Goal: Book appointment/travel/reservation

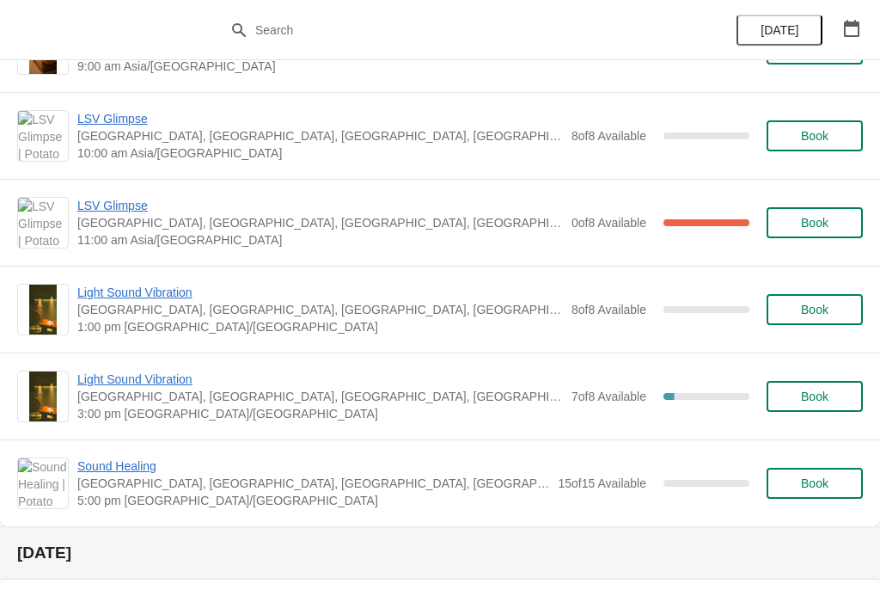
scroll to position [608, 0]
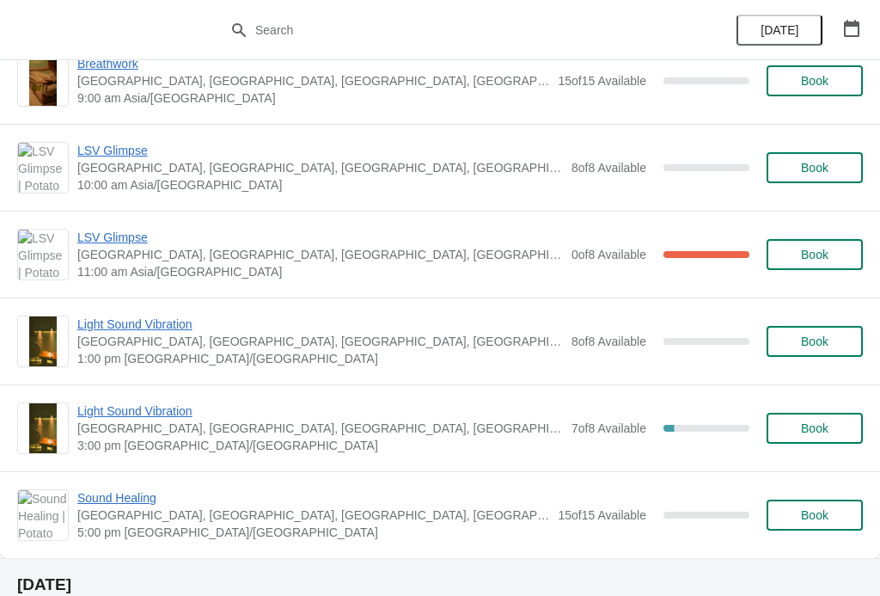
click at [158, 321] on span "Light Sound Vibration" at bounding box center [320, 323] width 486 height 17
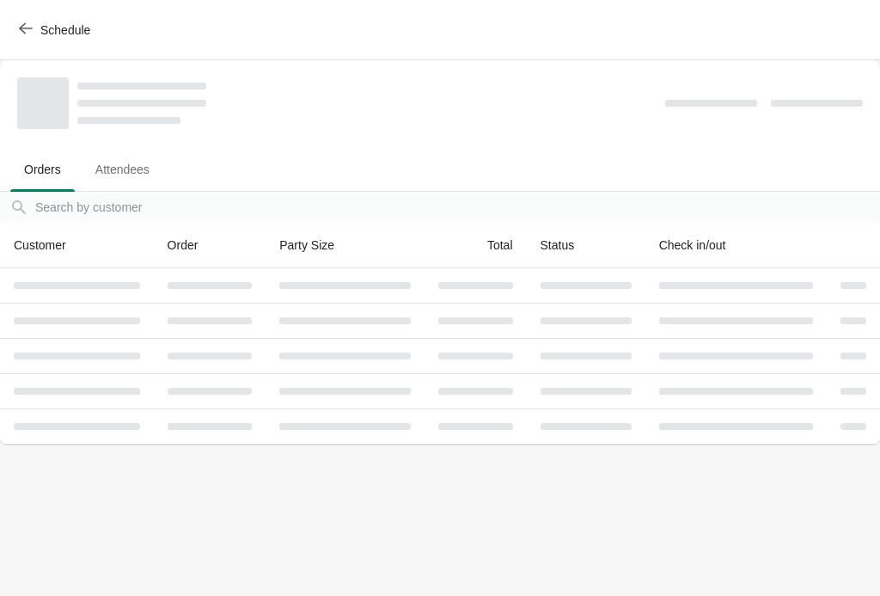
scroll to position [0, 0]
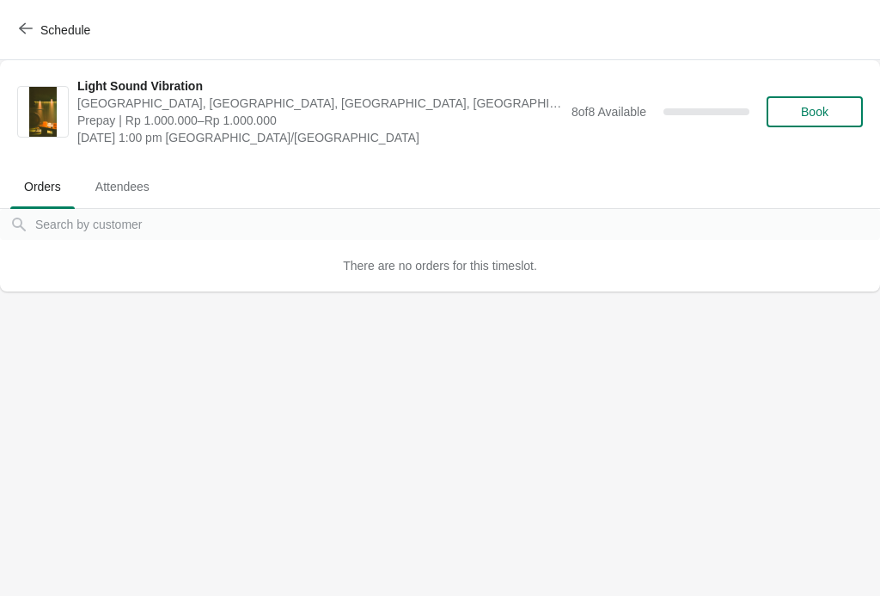
click at [795, 119] on button "Book" at bounding box center [815, 111] width 96 height 31
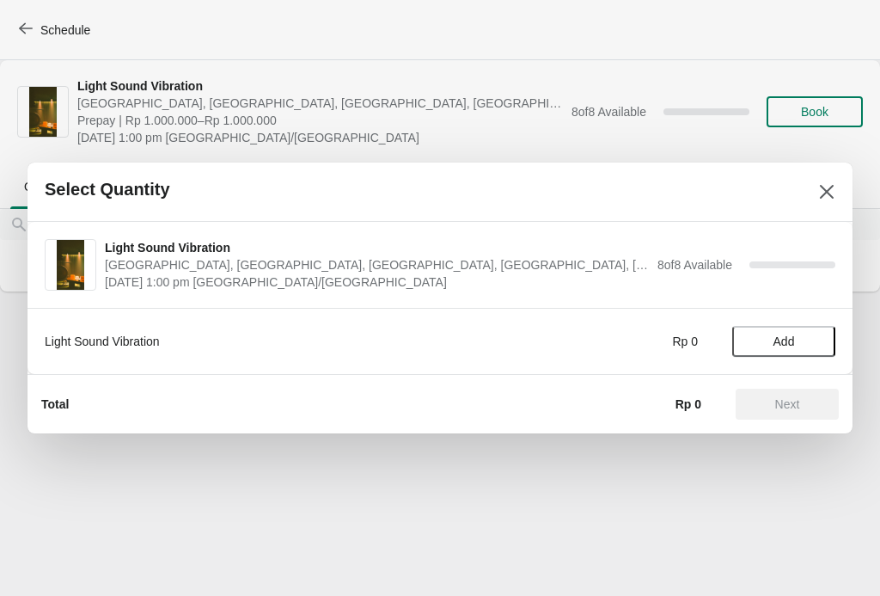
click at [787, 334] on span "Add" at bounding box center [784, 341] width 21 height 14
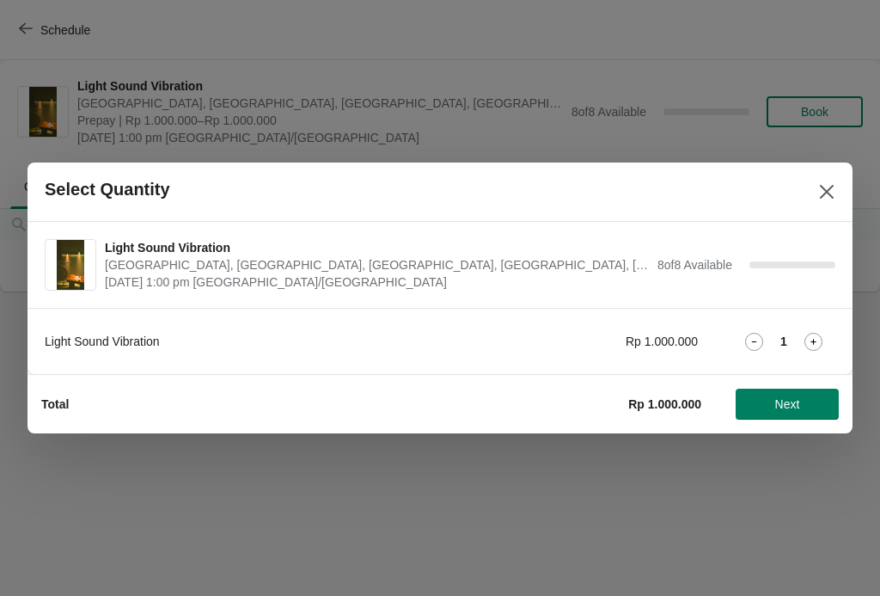
click at [810, 340] on icon at bounding box center [814, 342] width 18 height 18
click at [793, 407] on span "Next" at bounding box center [787, 404] width 25 height 14
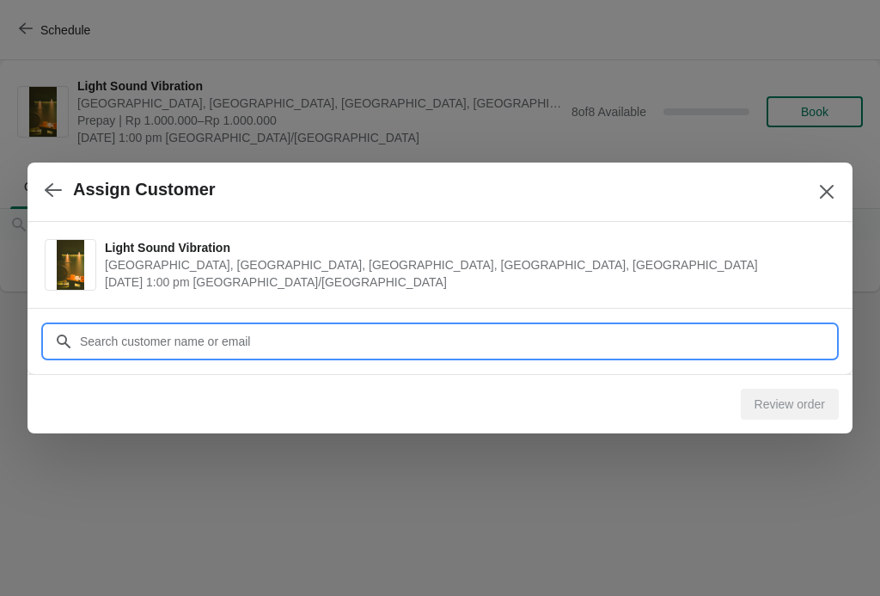
click at [269, 337] on input "Customer" at bounding box center [457, 341] width 756 height 31
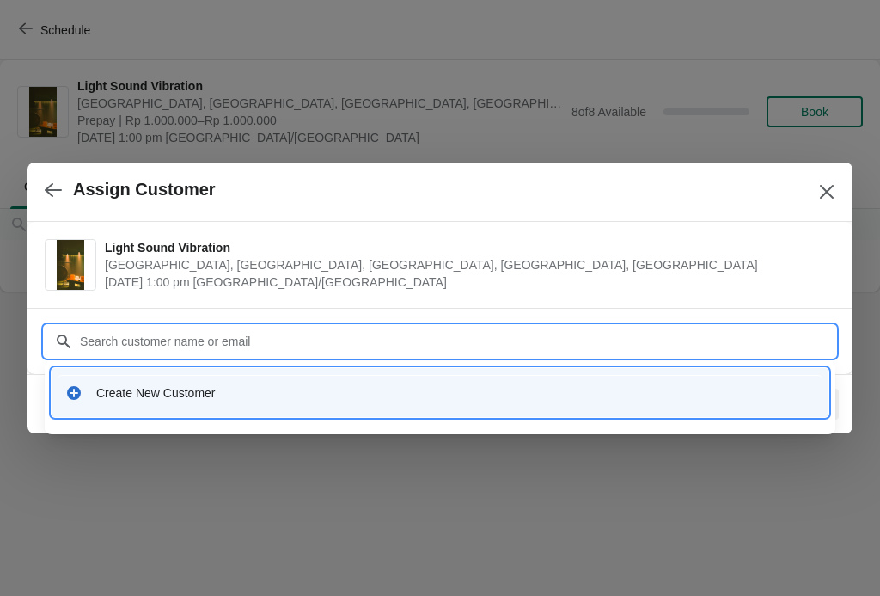
click at [174, 391] on div "Create New Customer" at bounding box center [455, 392] width 719 height 17
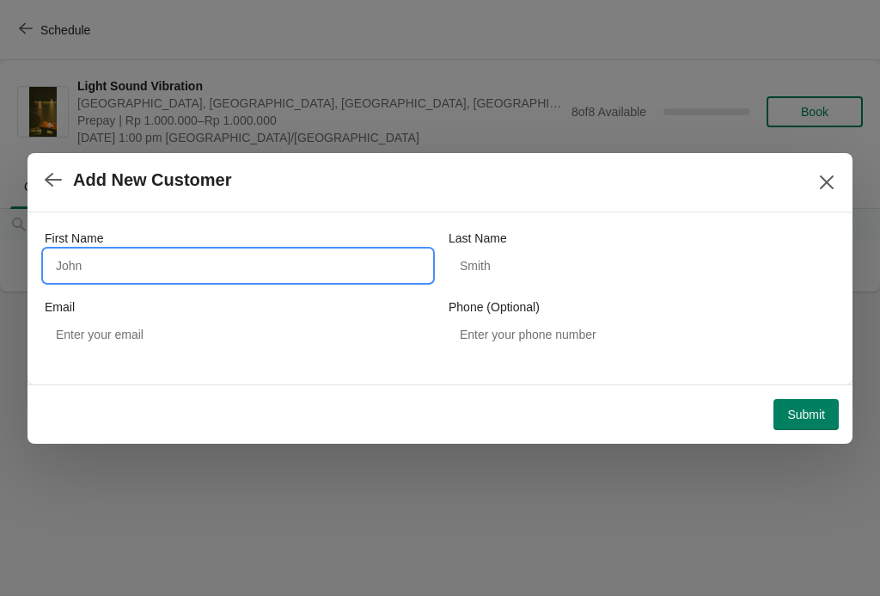
click at [185, 268] on input "First Name" at bounding box center [238, 265] width 387 height 31
click at [158, 256] on input "First Name" at bounding box center [238, 265] width 387 height 31
click at [158, 254] on input "First Name" at bounding box center [238, 265] width 387 height 31
type input "[PERSON_NAME]"
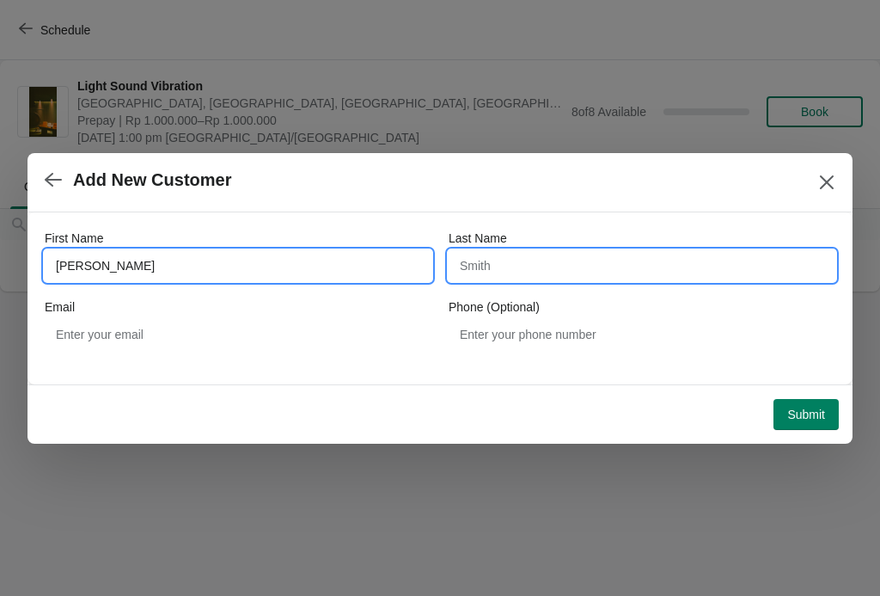
click at [486, 264] on input "Last Name" at bounding box center [642, 265] width 387 height 31
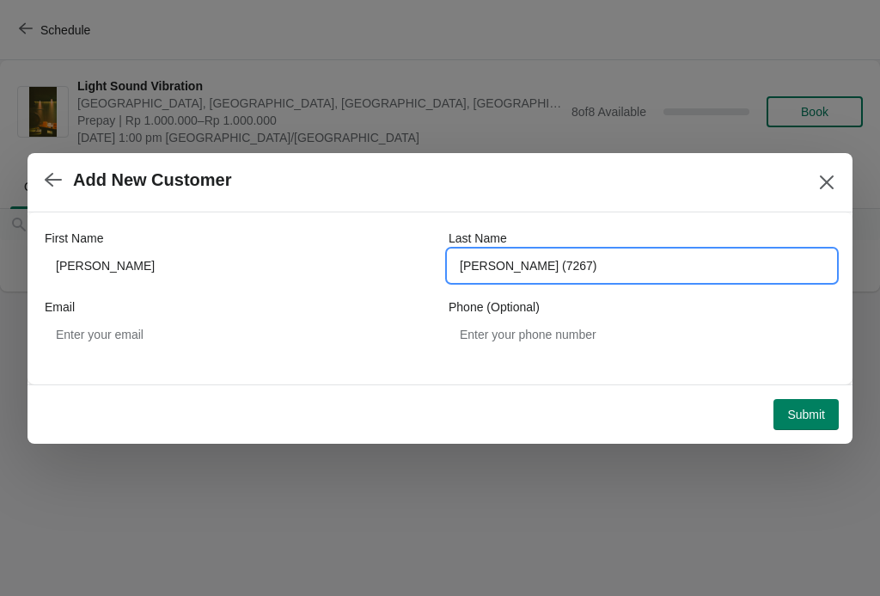
type input "[PERSON_NAME] (7267)"
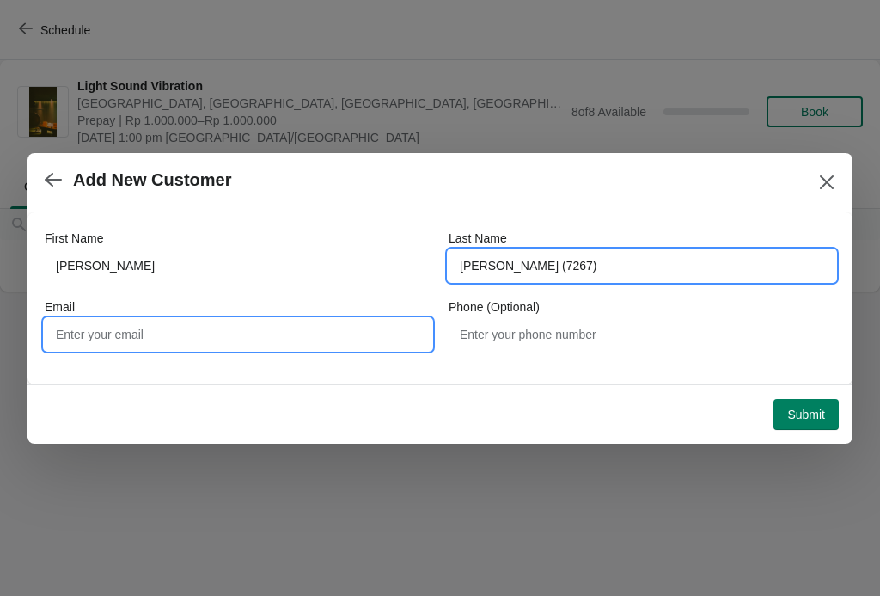
click at [242, 323] on input "Email" at bounding box center [238, 334] width 387 height 31
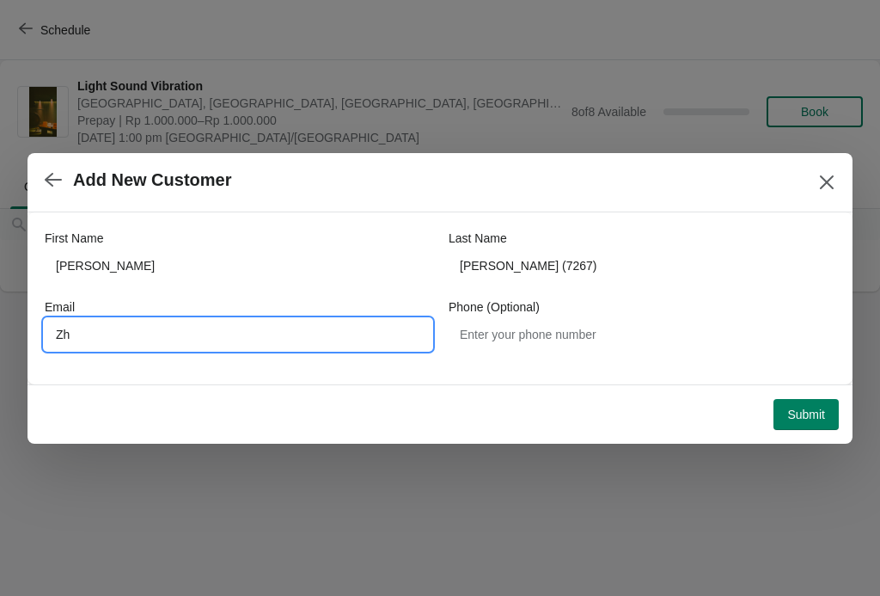
type input "Z"
type input "[EMAIL_ADDRESS][DOMAIN_NAME]"
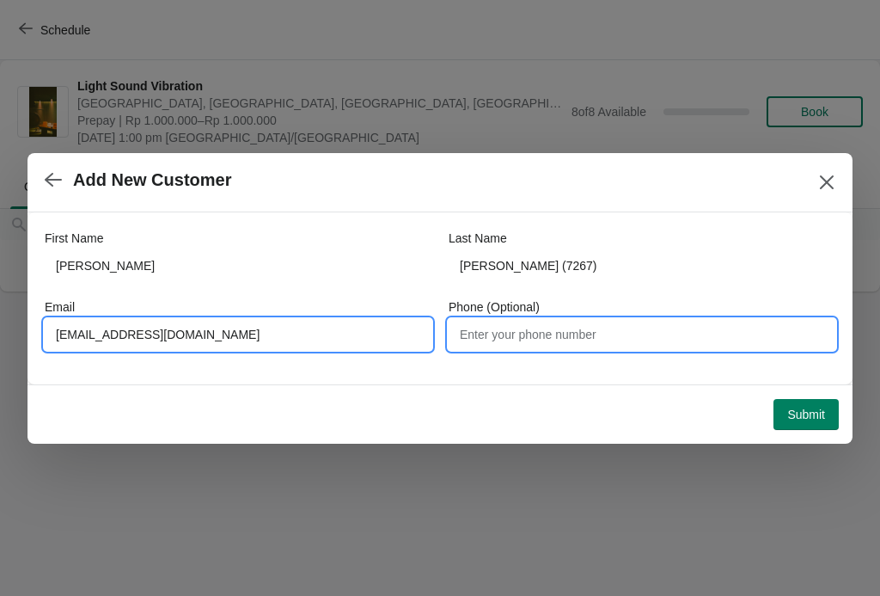
click at [567, 321] on input "Phone (Optional)" at bounding box center [642, 334] width 387 height 31
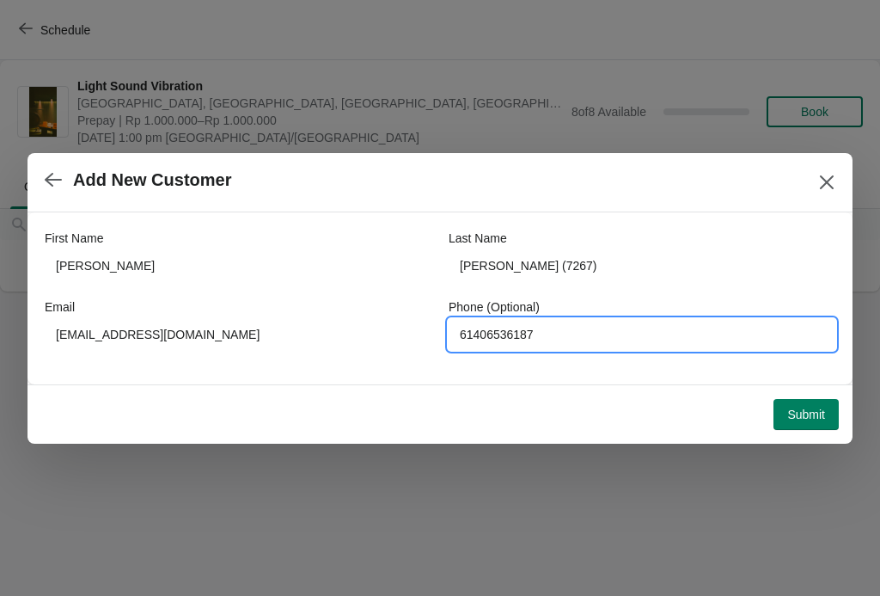
type input "61406536187"
click at [855, 339] on div at bounding box center [440, 298] width 880 height 596
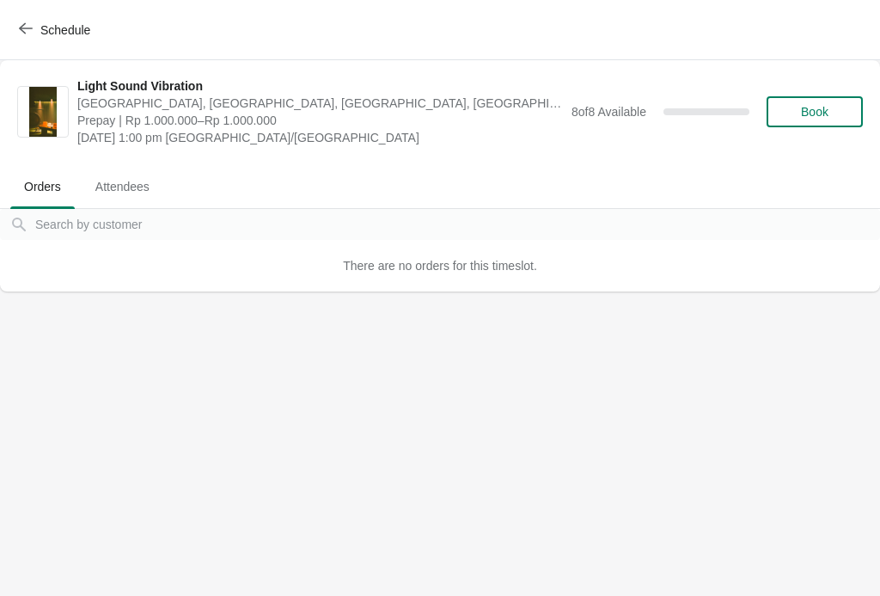
click at [786, 104] on button "Book" at bounding box center [815, 111] width 96 height 31
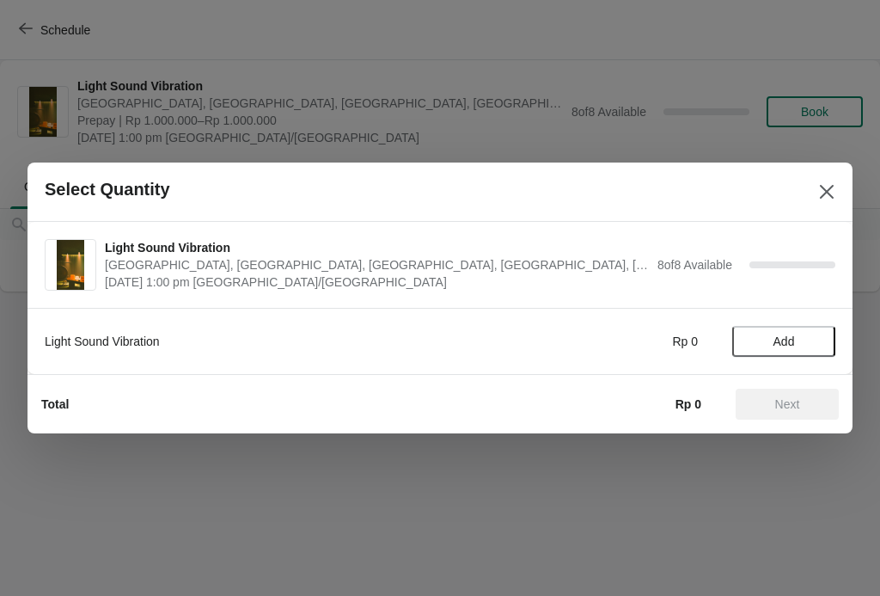
click at [787, 341] on span "Add" at bounding box center [784, 341] width 21 height 14
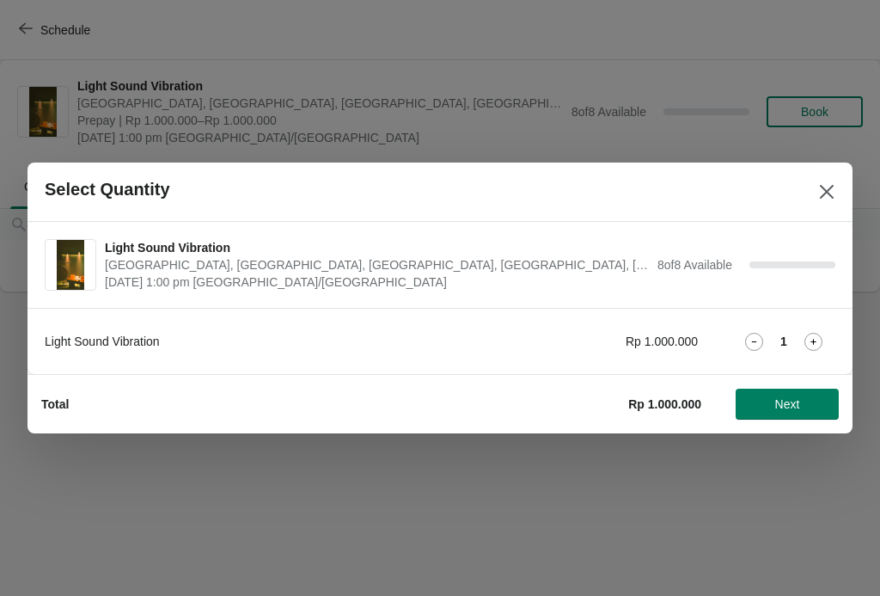
click at [821, 334] on icon at bounding box center [814, 342] width 18 height 18
click at [789, 409] on span "Next" at bounding box center [787, 404] width 25 height 14
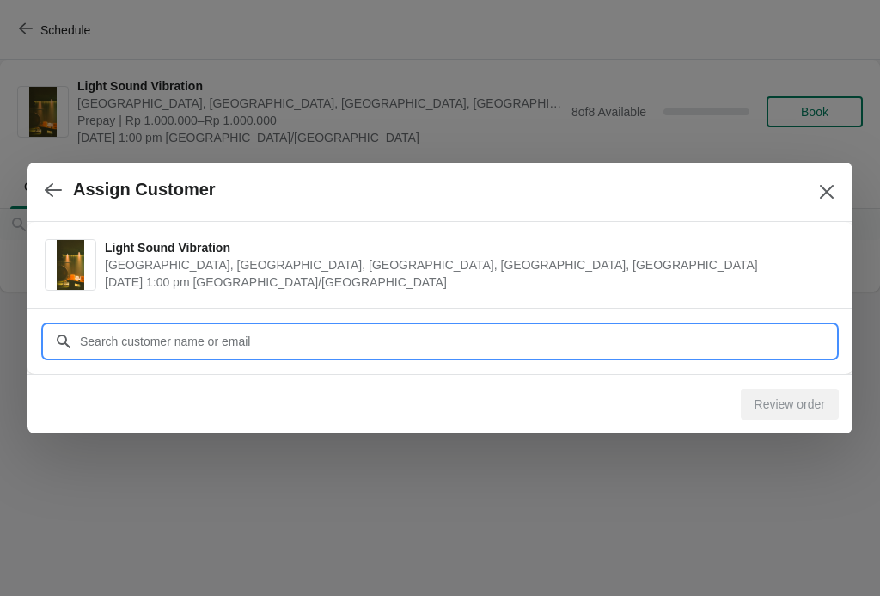
click at [671, 333] on input "Customer" at bounding box center [457, 341] width 756 height 31
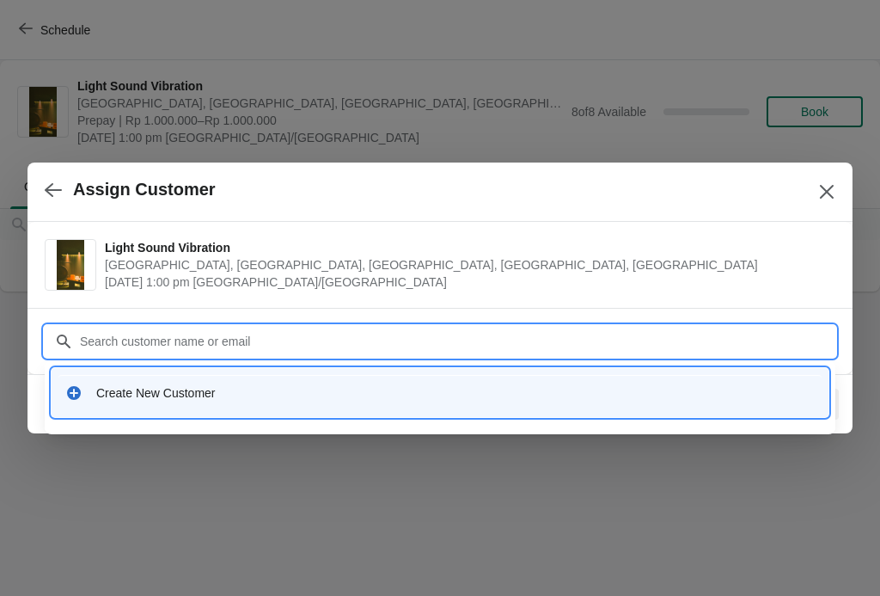
click at [196, 391] on div "Create New Customer" at bounding box center [455, 392] width 719 height 17
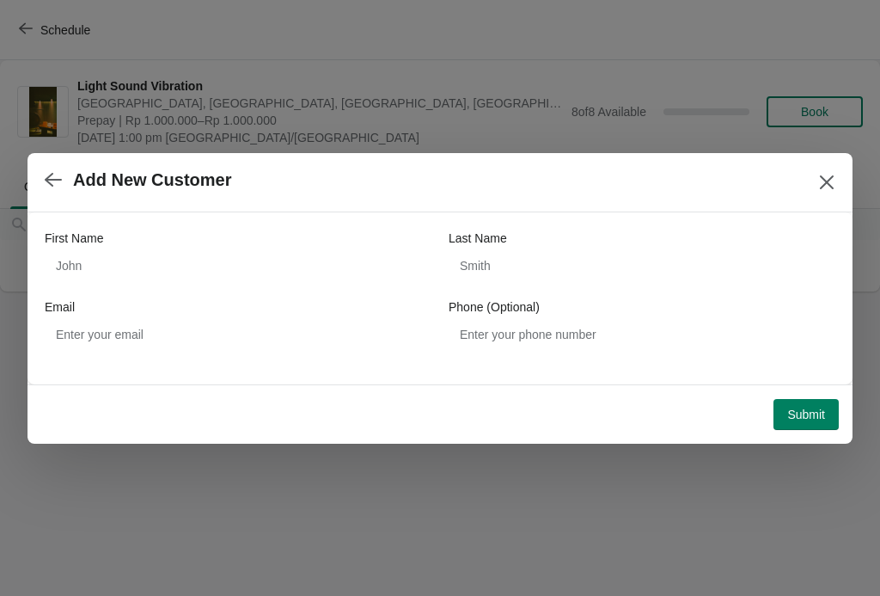
click at [246, 230] on div "First Name" at bounding box center [238, 238] width 387 height 17
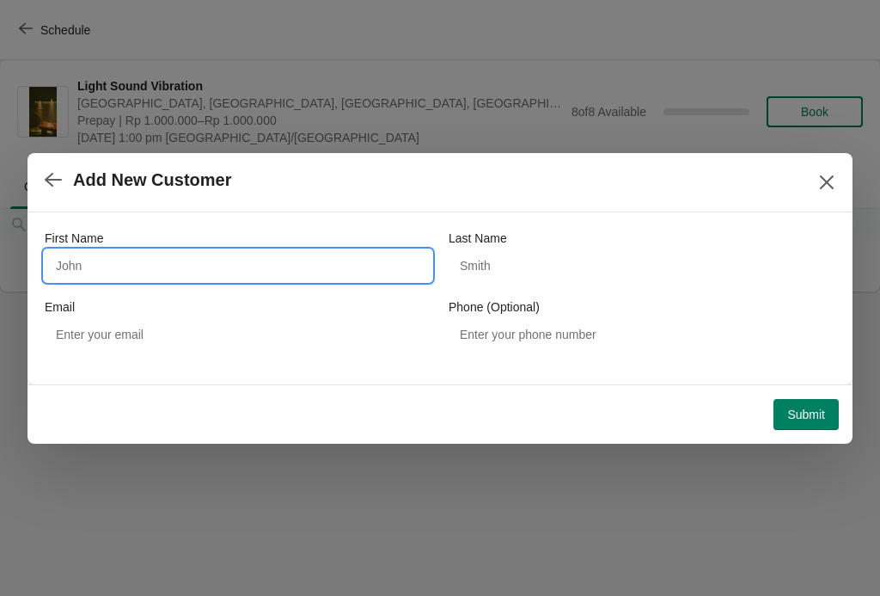
click at [265, 260] on input "First Name" at bounding box center [238, 265] width 387 height 31
type input "[PERSON_NAME]"
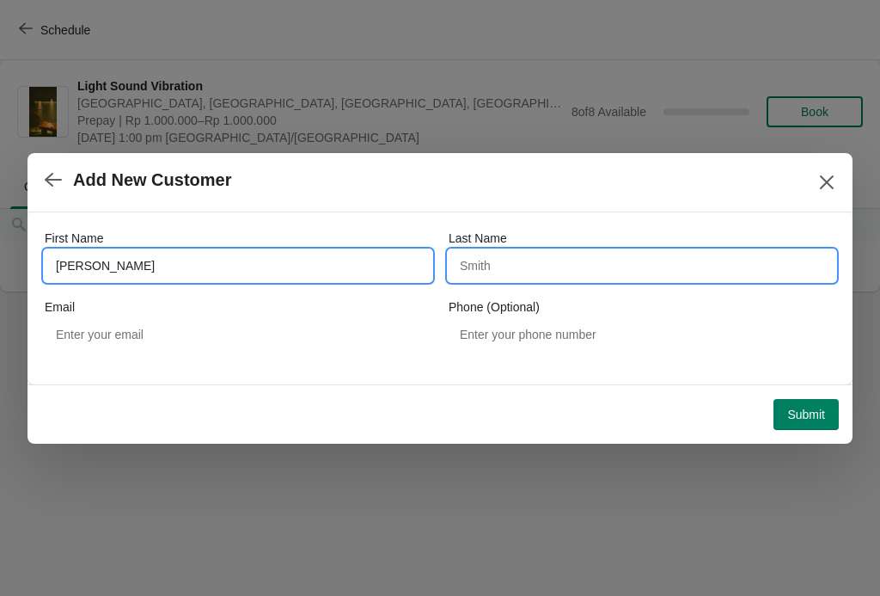
click at [551, 267] on input "Last Name" at bounding box center [642, 265] width 387 height 31
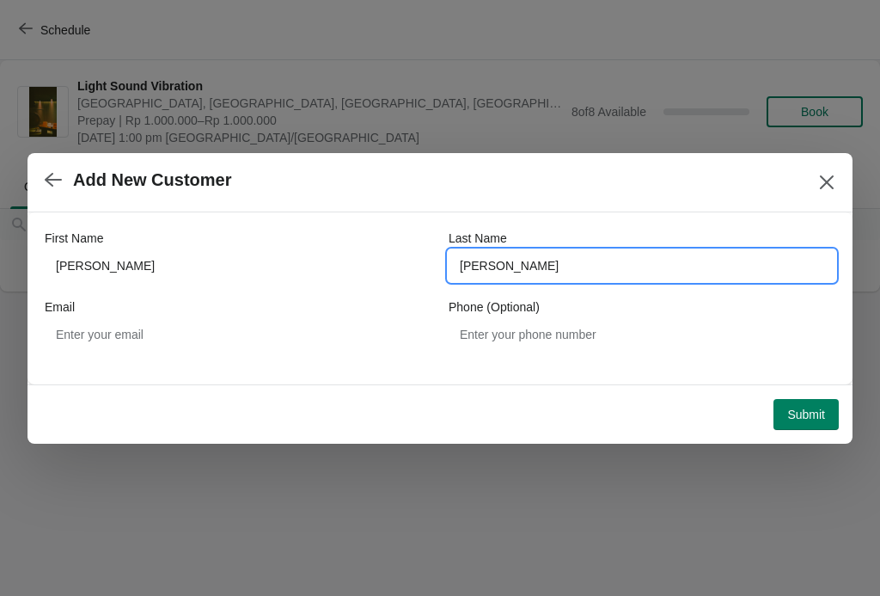
type input "[PERSON_NAME]"
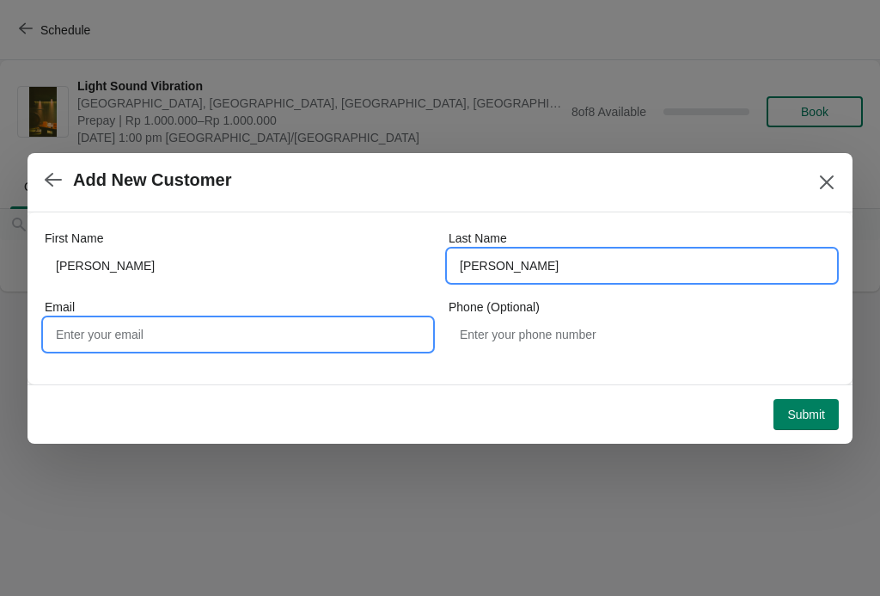
click at [220, 340] on input "Email" at bounding box center [238, 334] width 387 height 31
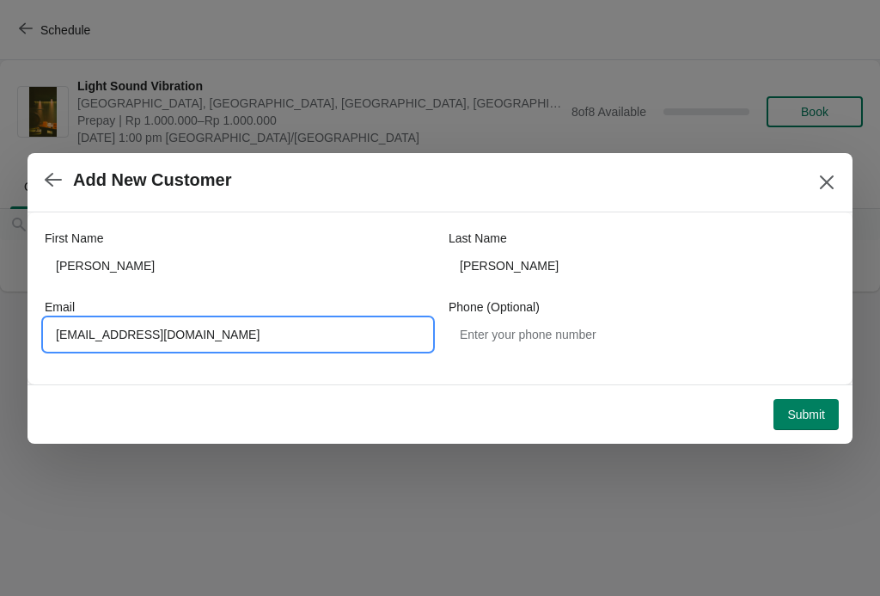
type input "[EMAIL_ADDRESS][DOMAIN_NAME]"
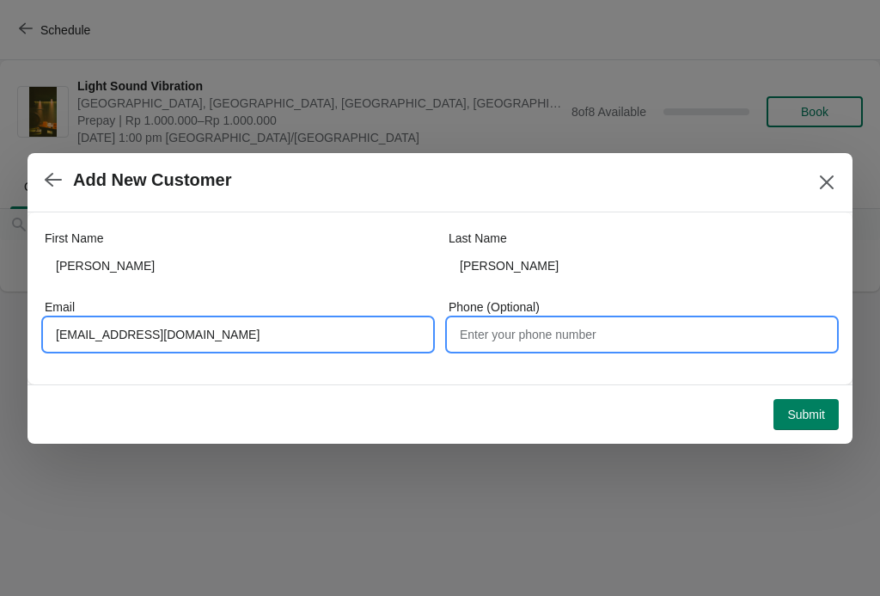
click at [663, 335] on input "Phone (Optional)" at bounding box center [642, 334] width 387 height 31
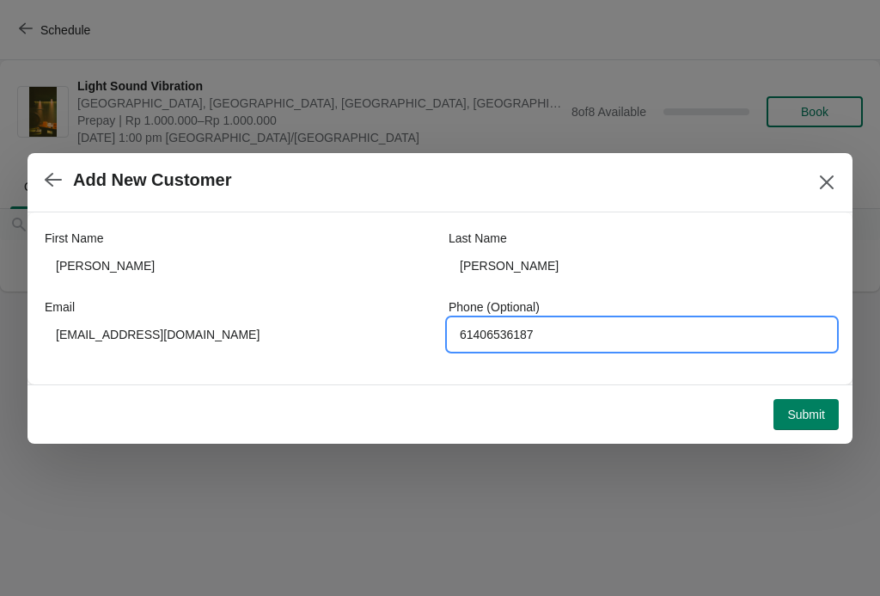
type input "61406536187"
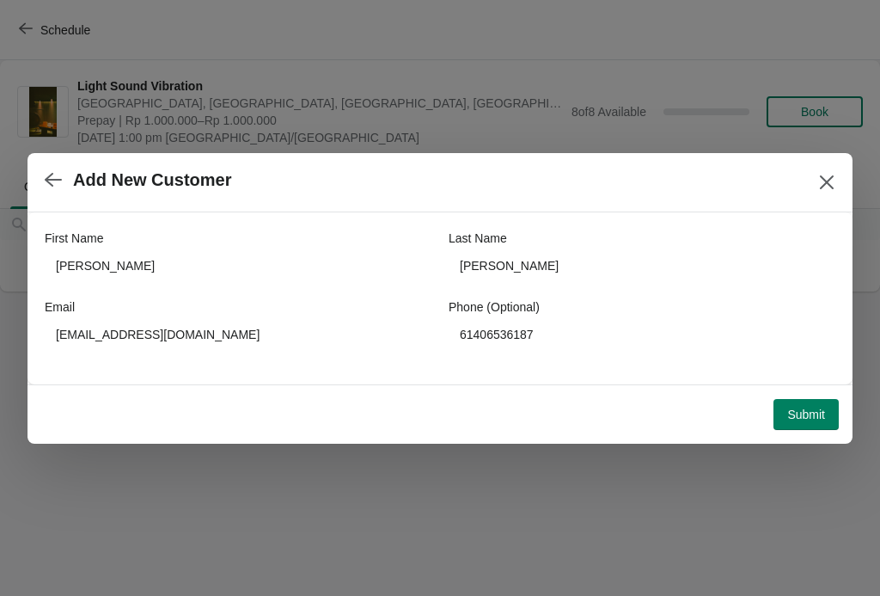
click at [814, 411] on span "Submit" at bounding box center [806, 414] width 38 height 14
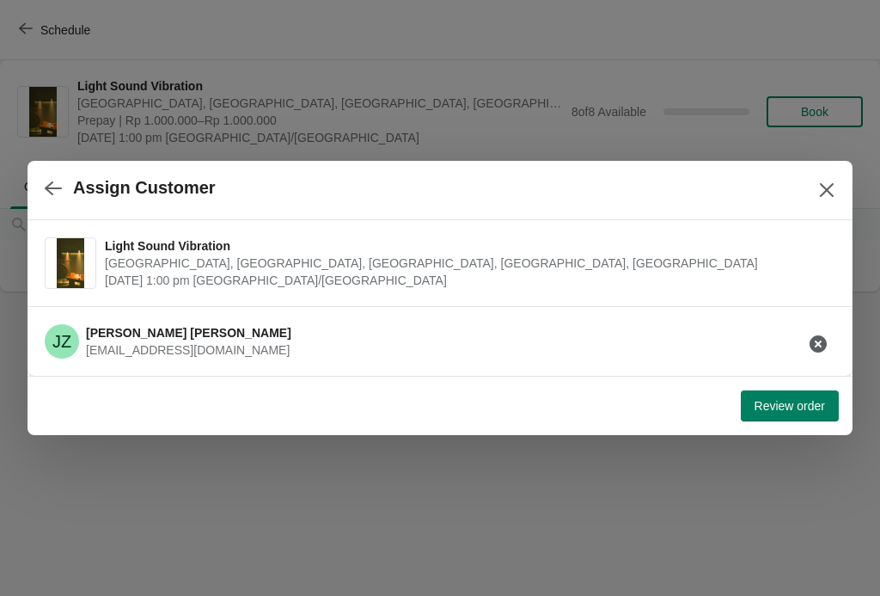
click at [821, 342] on icon "button" at bounding box center [818, 343] width 17 height 17
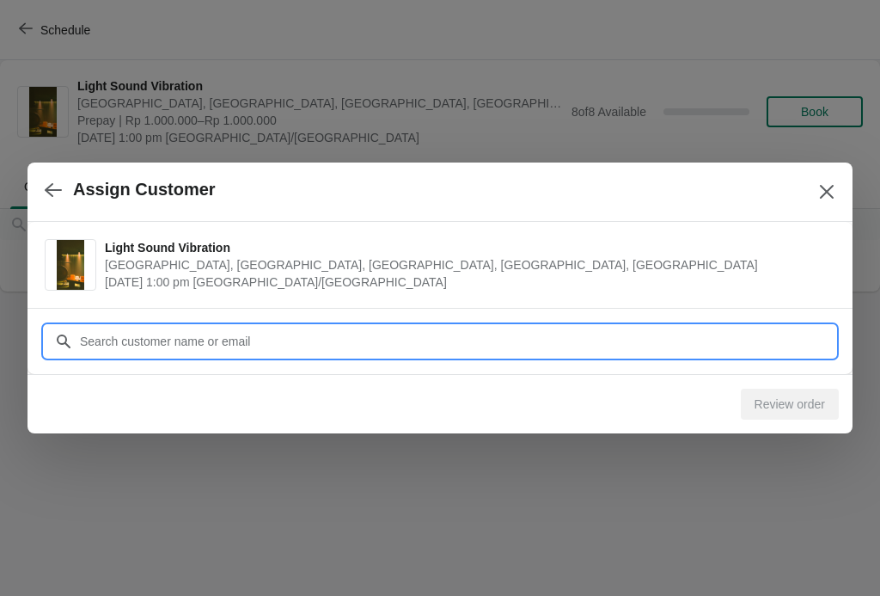
click at [754, 332] on input "Customer" at bounding box center [457, 341] width 756 height 31
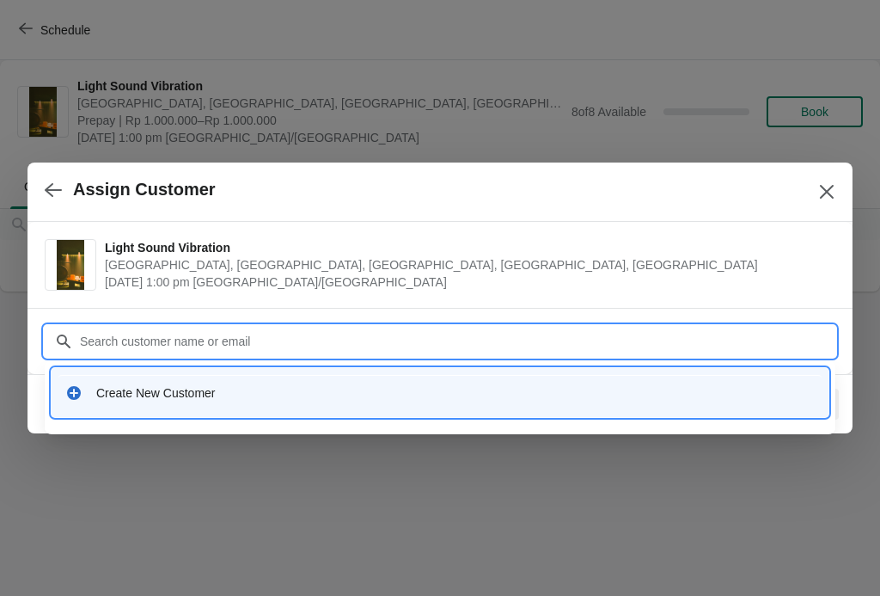
click at [149, 390] on div "Create New Customer" at bounding box center [455, 392] width 719 height 17
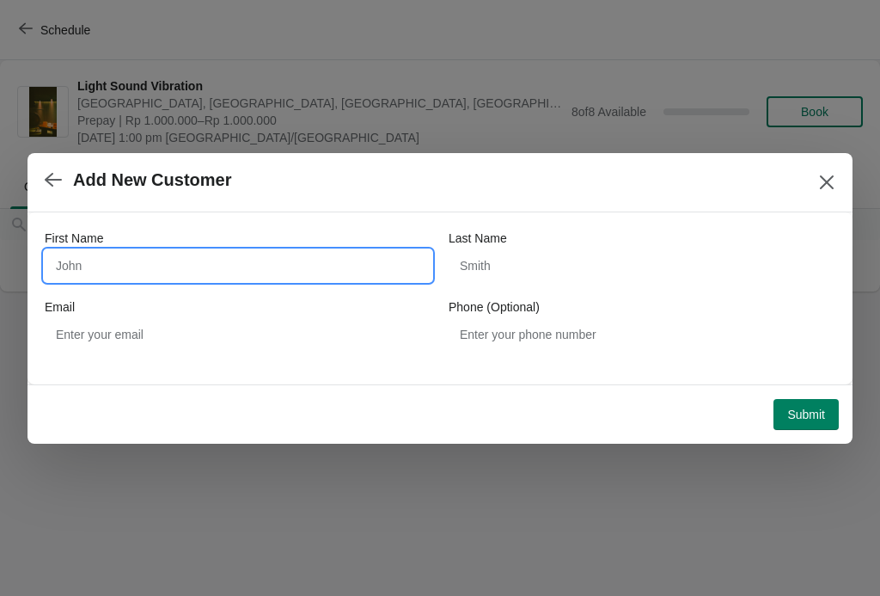
click at [271, 266] on input "First Name" at bounding box center [238, 265] width 387 height 31
type input "[PERSON_NAME]"
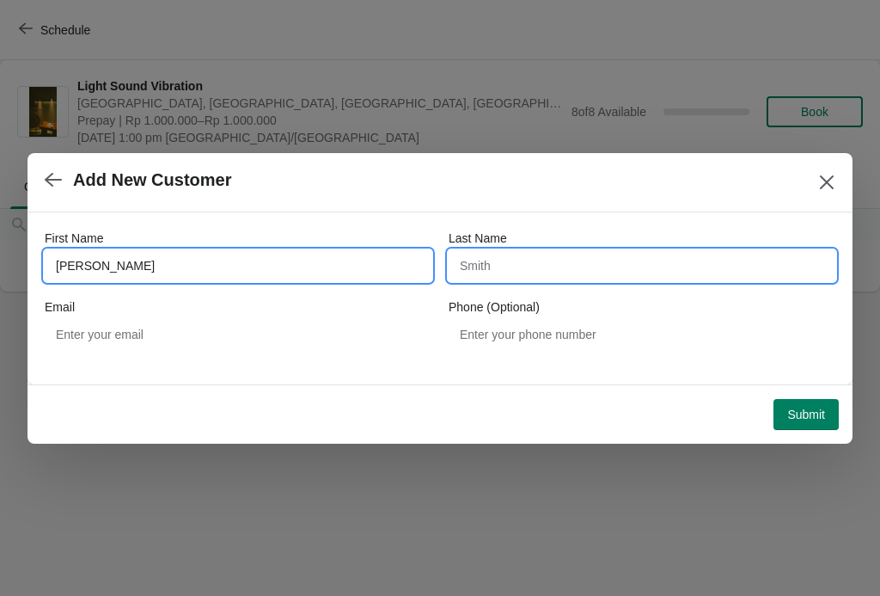
click at [512, 261] on input "Last Name" at bounding box center [642, 265] width 387 height 31
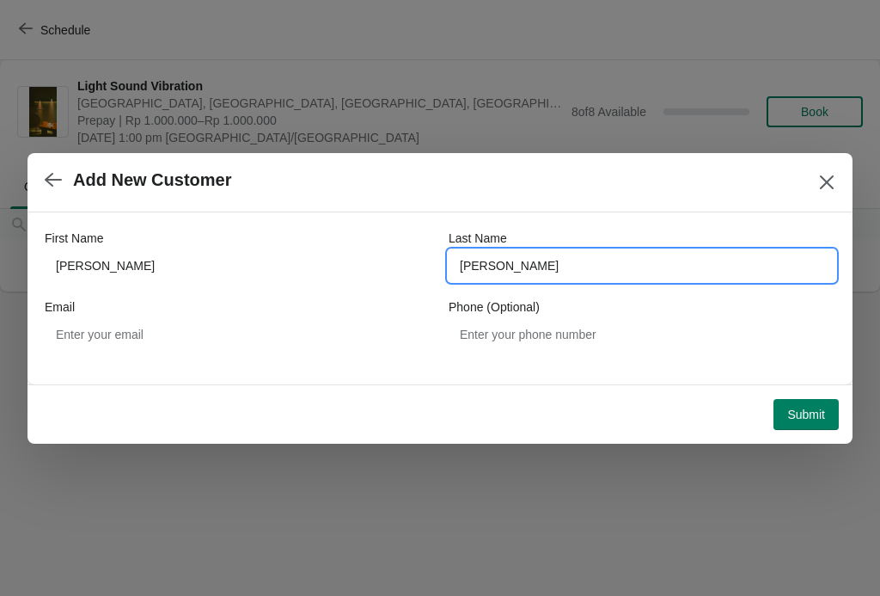
type input "[PERSON_NAME]"
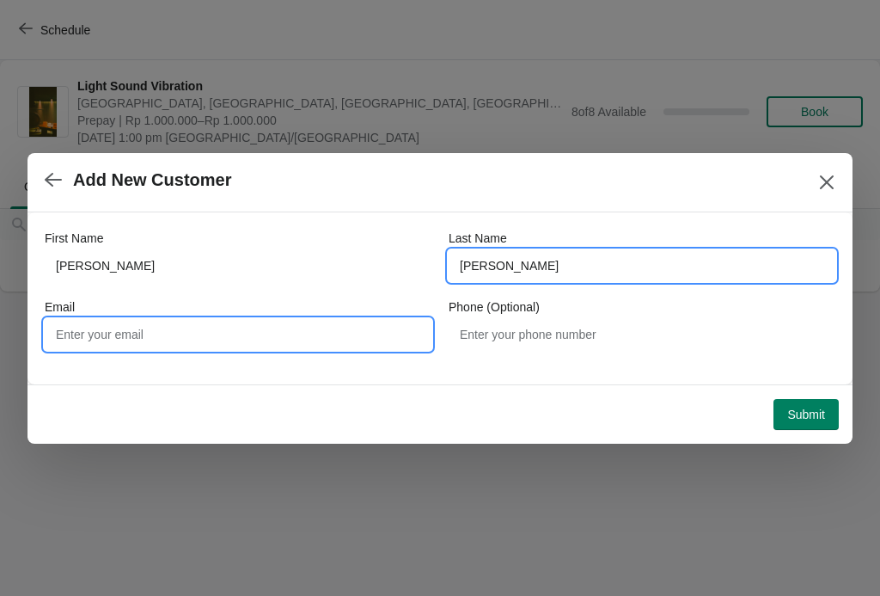
click at [214, 337] on input "Email" at bounding box center [238, 334] width 387 height 31
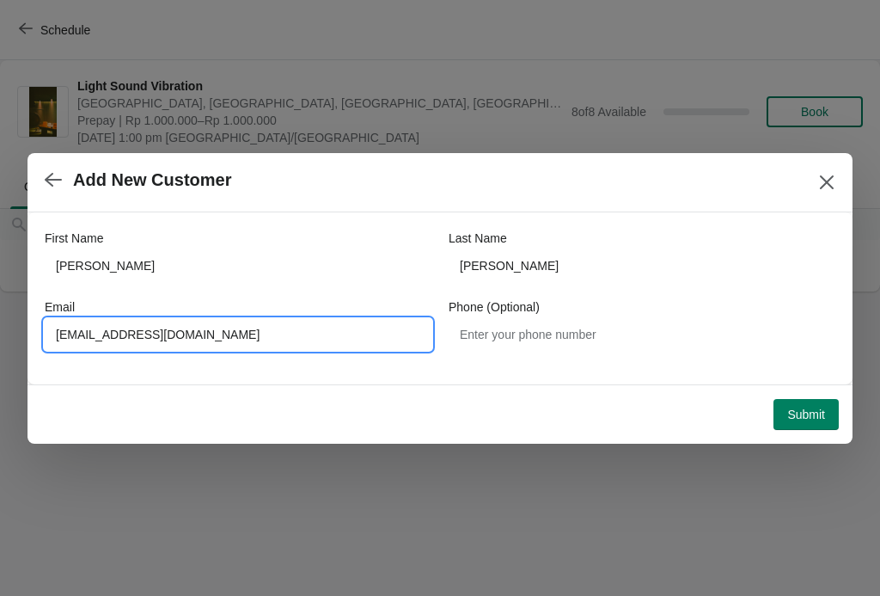
type input "[EMAIL_ADDRESS][DOMAIN_NAME]"
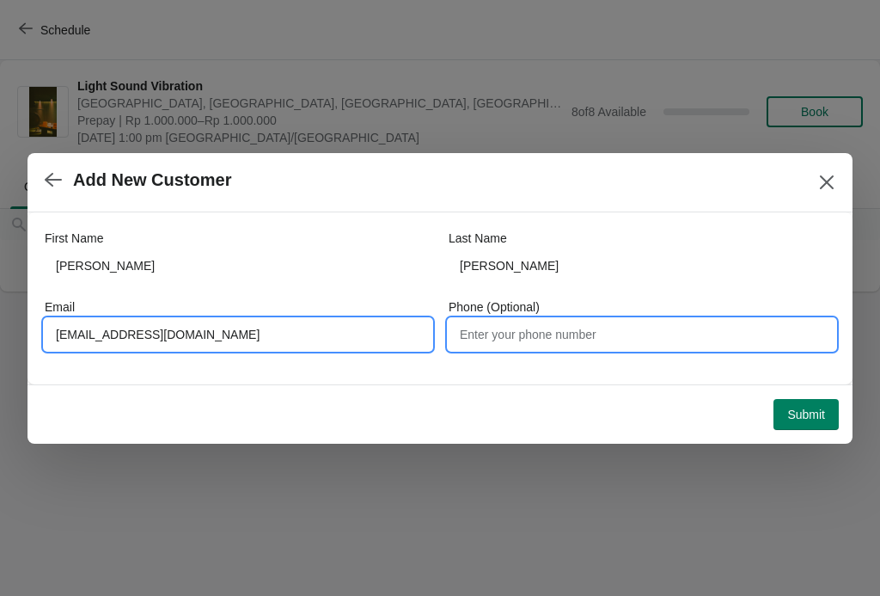
click at [529, 333] on input "Phone (Optional)" at bounding box center [642, 334] width 387 height 31
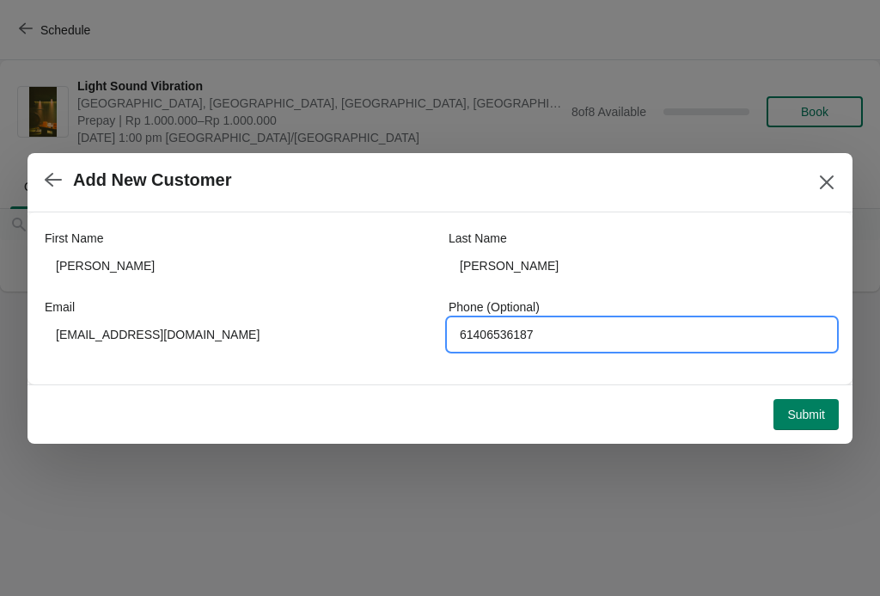
type input "61406536187"
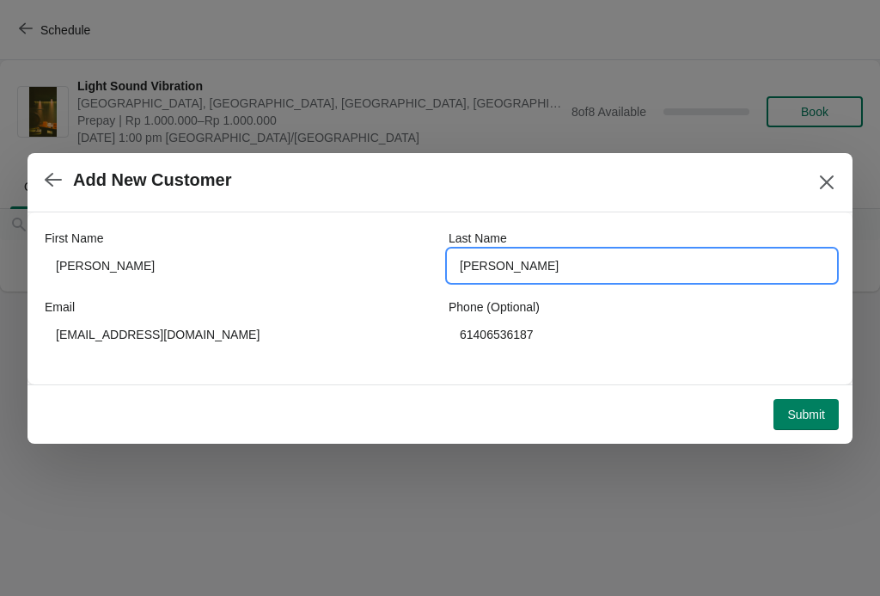
click at [548, 261] on input "[PERSON_NAME]" at bounding box center [642, 265] width 387 height 31
type input "[PERSON_NAME] (7267)"
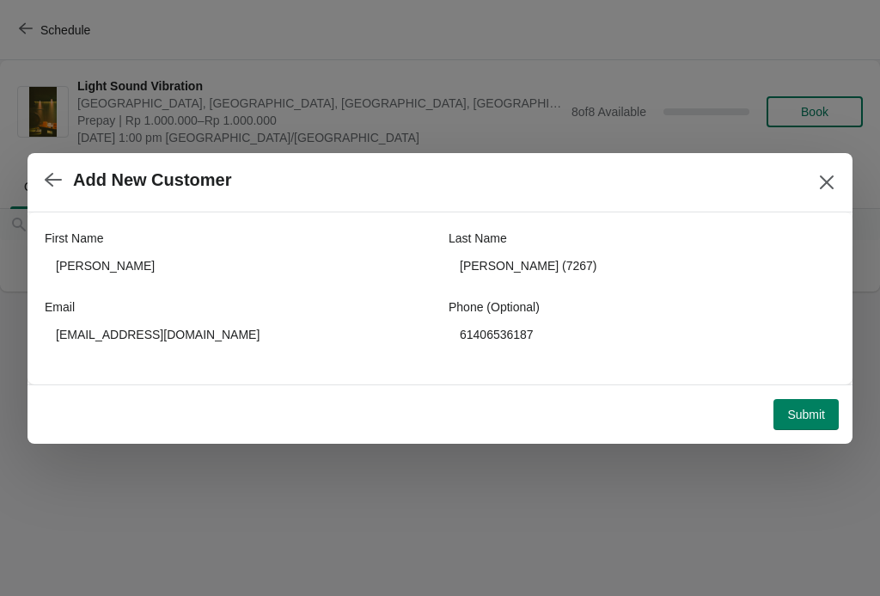
click at [811, 407] on span "Submit" at bounding box center [806, 414] width 38 height 14
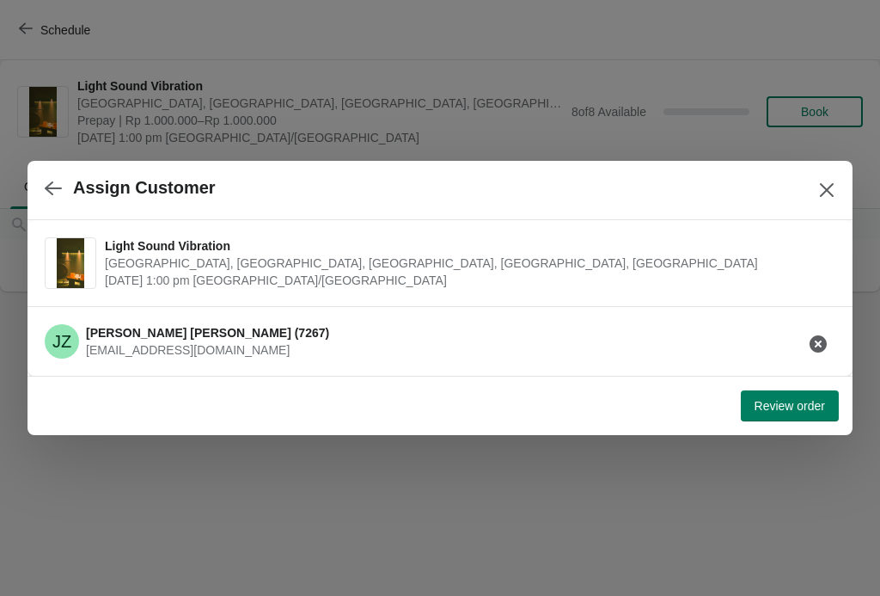
click at [792, 406] on span "Review order" at bounding box center [790, 406] width 70 height 14
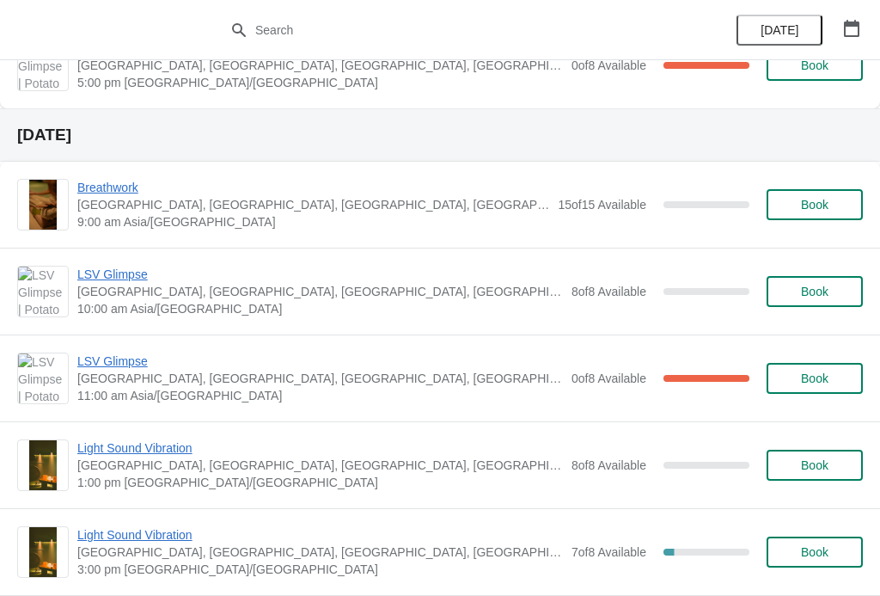
scroll to position [524, 0]
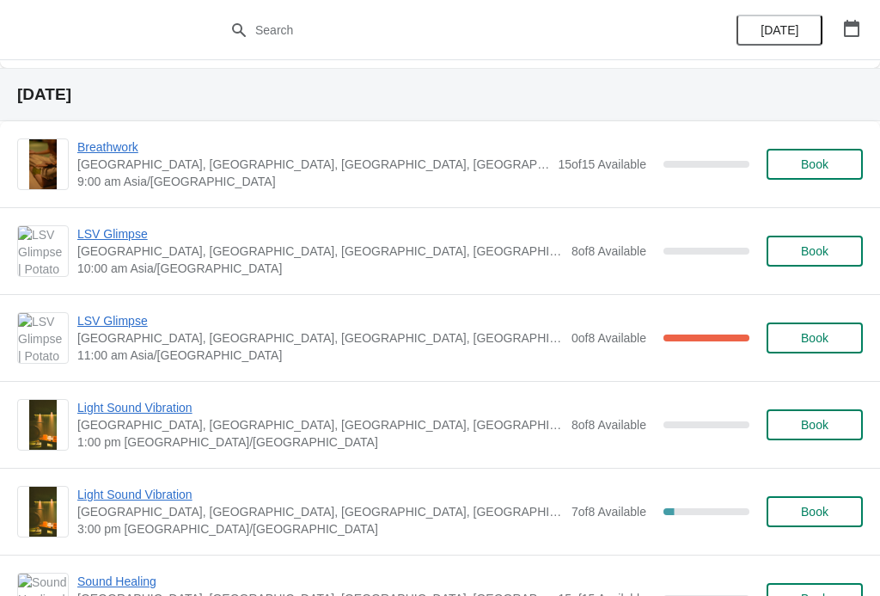
click at [151, 399] on span "Light Sound Vibration" at bounding box center [320, 407] width 486 height 17
